Goal: Task Accomplishment & Management: Use online tool/utility

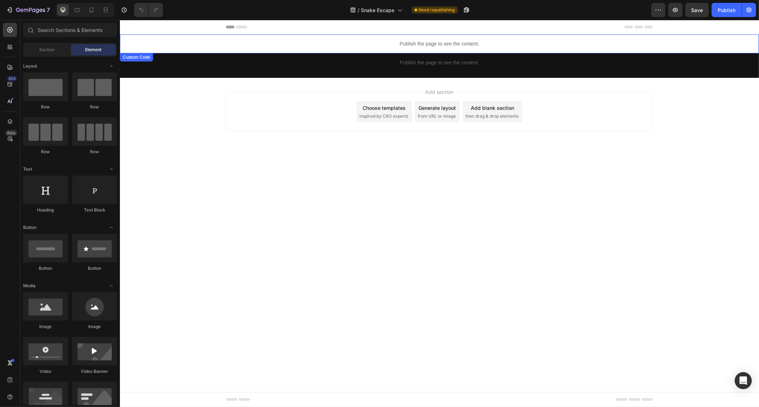
click at [415, 39] on div "Publish the page to see the content." at bounding box center [439, 43] width 639 height 19
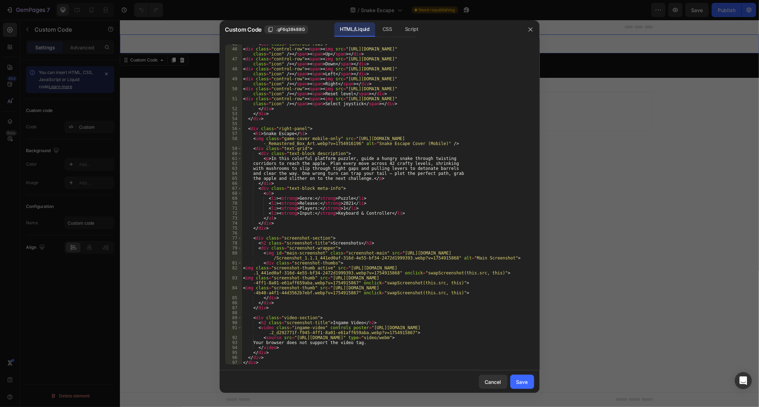
scroll to position [227, 0]
click at [343, 200] on div "< div class = "controls-rows" > < div class = "control-row" > < span > < img sr…" at bounding box center [385, 207] width 286 height 331
click at [344, 202] on div "< div class = "controls-rows" > < div class = "control-row" > < span > < img sr…" at bounding box center [385, 207] width 286 height 331
click at [399, 191] on div "< div class = "controls-rows" > < div class = "control-row" > < span > < img sr…" at bounding box center [385, 207] width 286 height 331
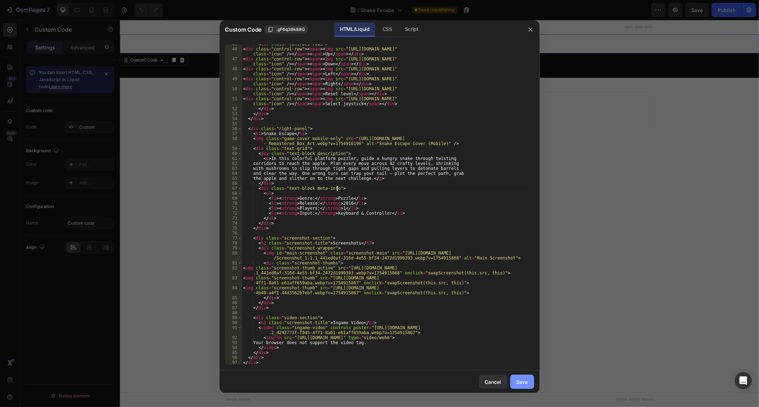
type textarea "<div class="text-block meta-info">"
click at [525, 380] on div "Save" at bounding box center [522, 382] width 12 height 7
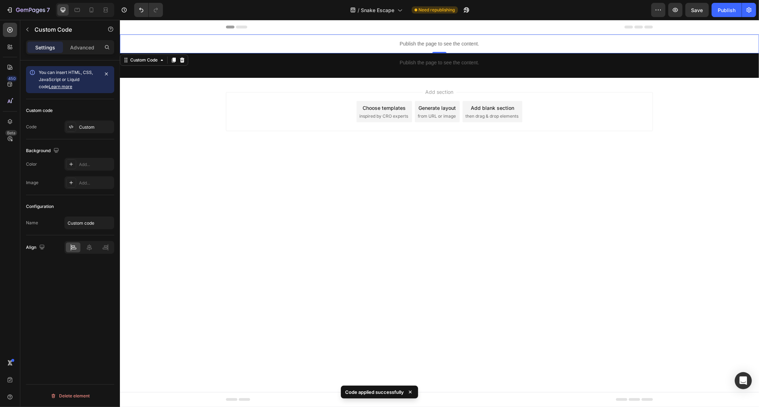
click at [728, 0] on div "7 Version history / Snake Escape Need republishing Preview Save Publish" at bounding box center [379, 10] width 759 height 20
click at [727, 10] on div "Publish" at bounding box center [727, 9] width 18 height 7
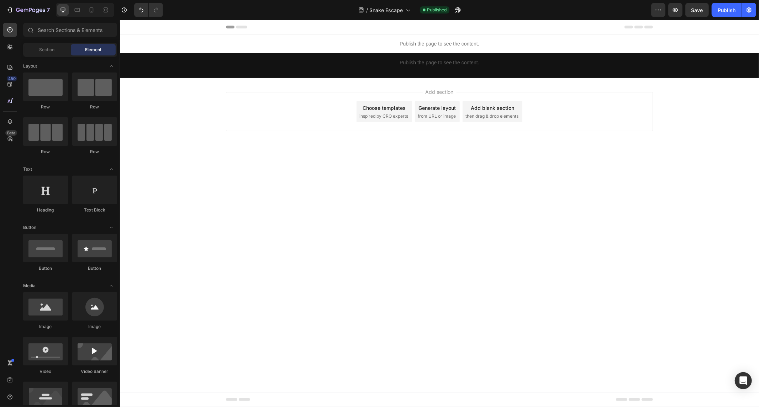
click at [479, 169] on body "Header Publish the page to see the content. Custom Code Section 1 Publish the p…" at bounding box center [439, 213] width 639 height 387
click at [400, 4] on div "/ Snake Escape" at bounding box center [384, 10] width 59 height 14
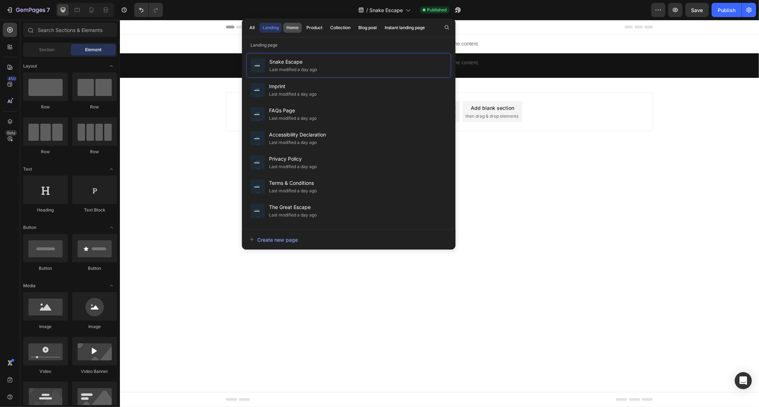
click at [294, 30] on div "Home" at bounding box center [292, 28] width 12 height 6
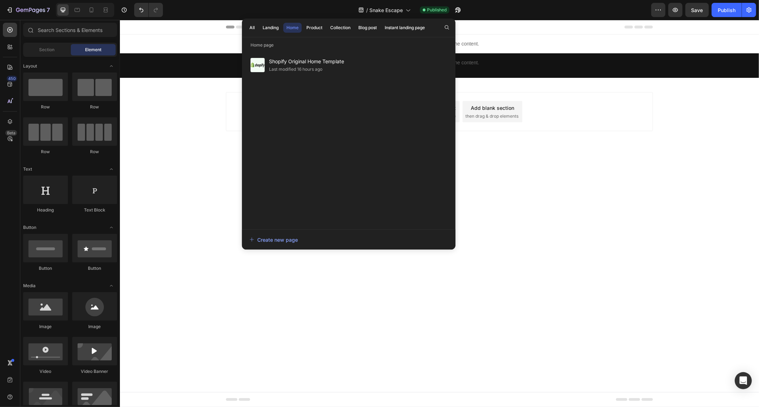
click at [284, 69] on div "Last modified 16 hours ago" at bounding box center [295, 69] width 53 height 7
